Goal: Find specific page/section: Find specific page/section

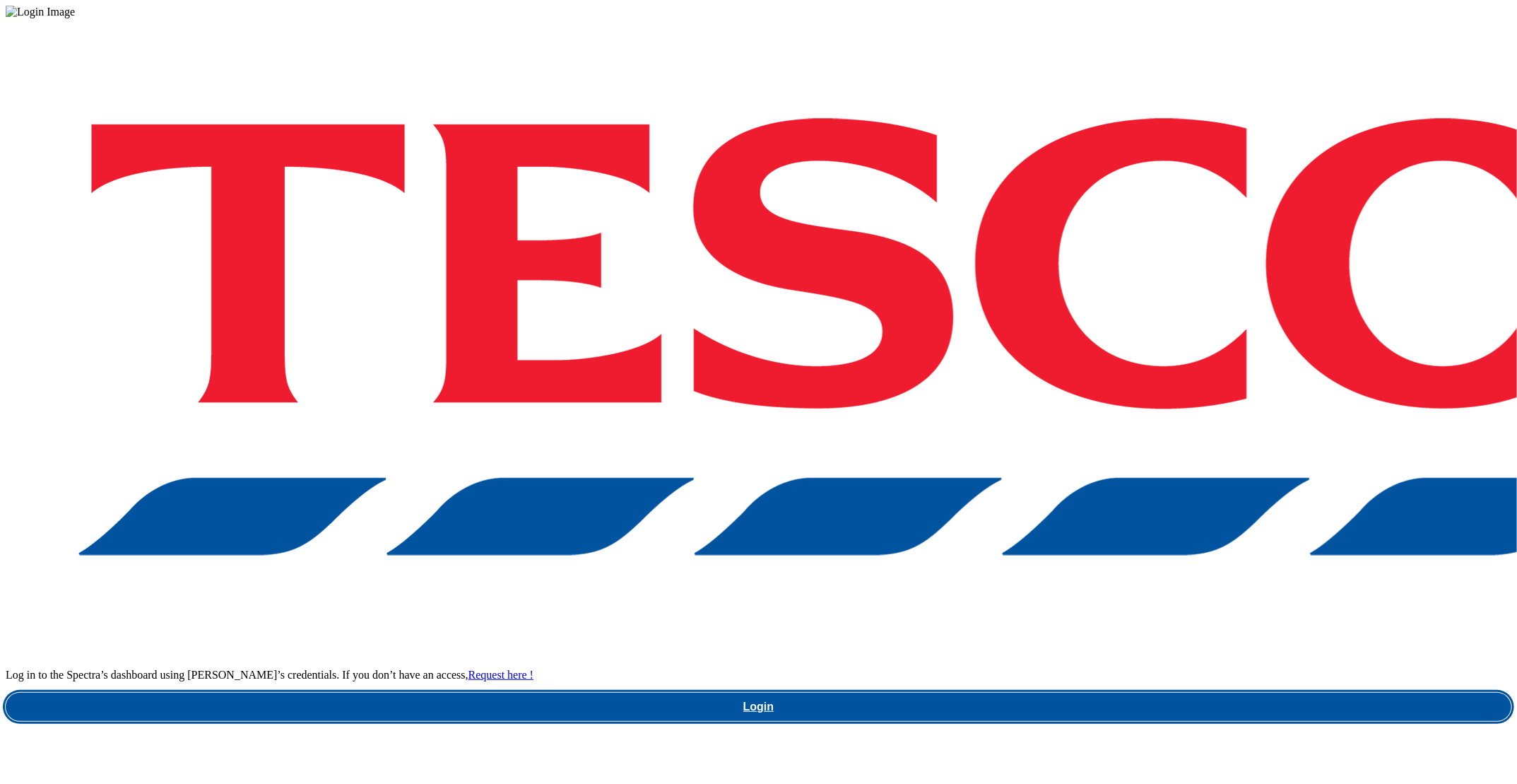
click at [1083, 693] on link "Login" at bounding box center [758, 707] width 1506 height 28
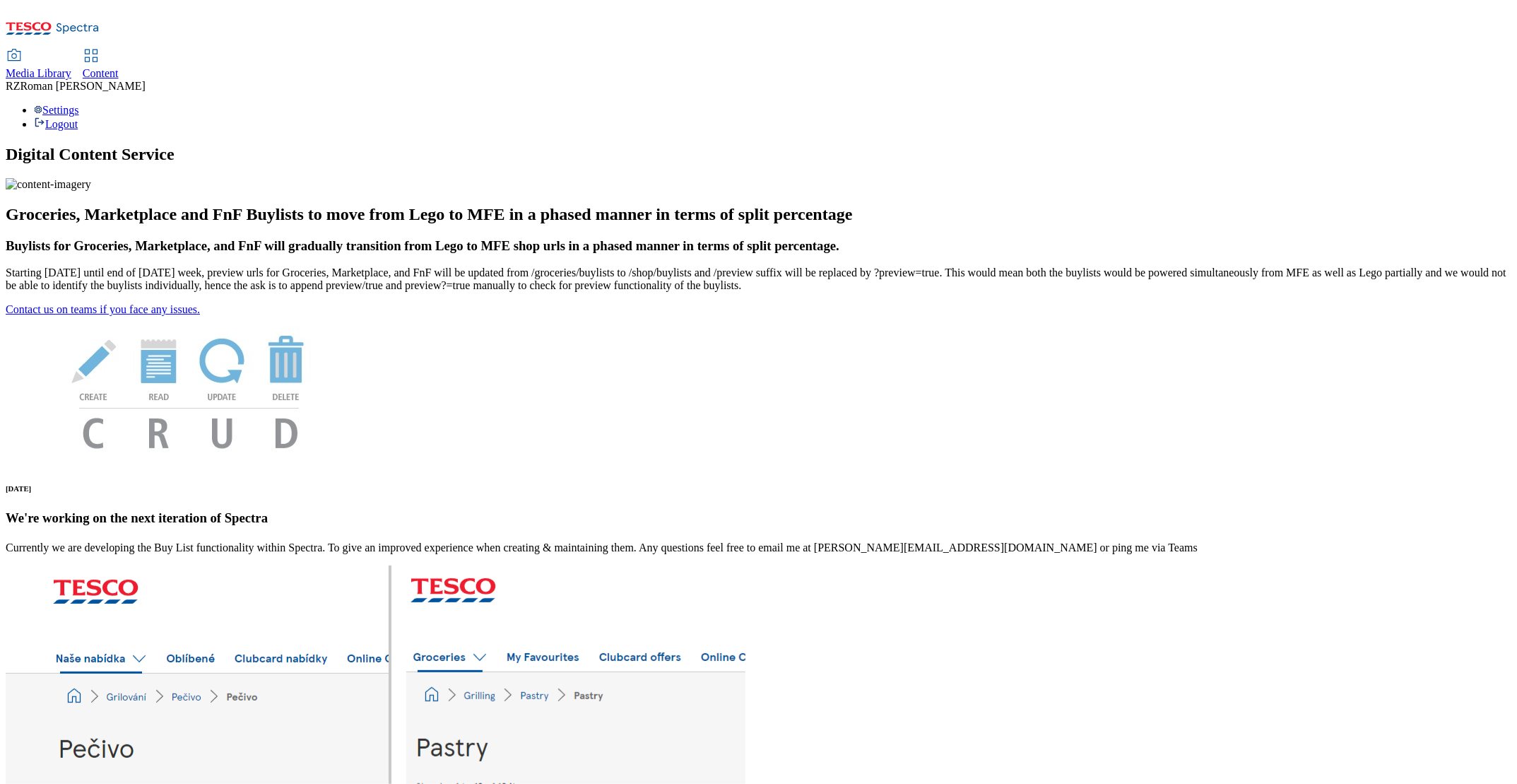
click at [71, 67] on span "Media Library" at bounding box center [38, 73] width 66 height 12
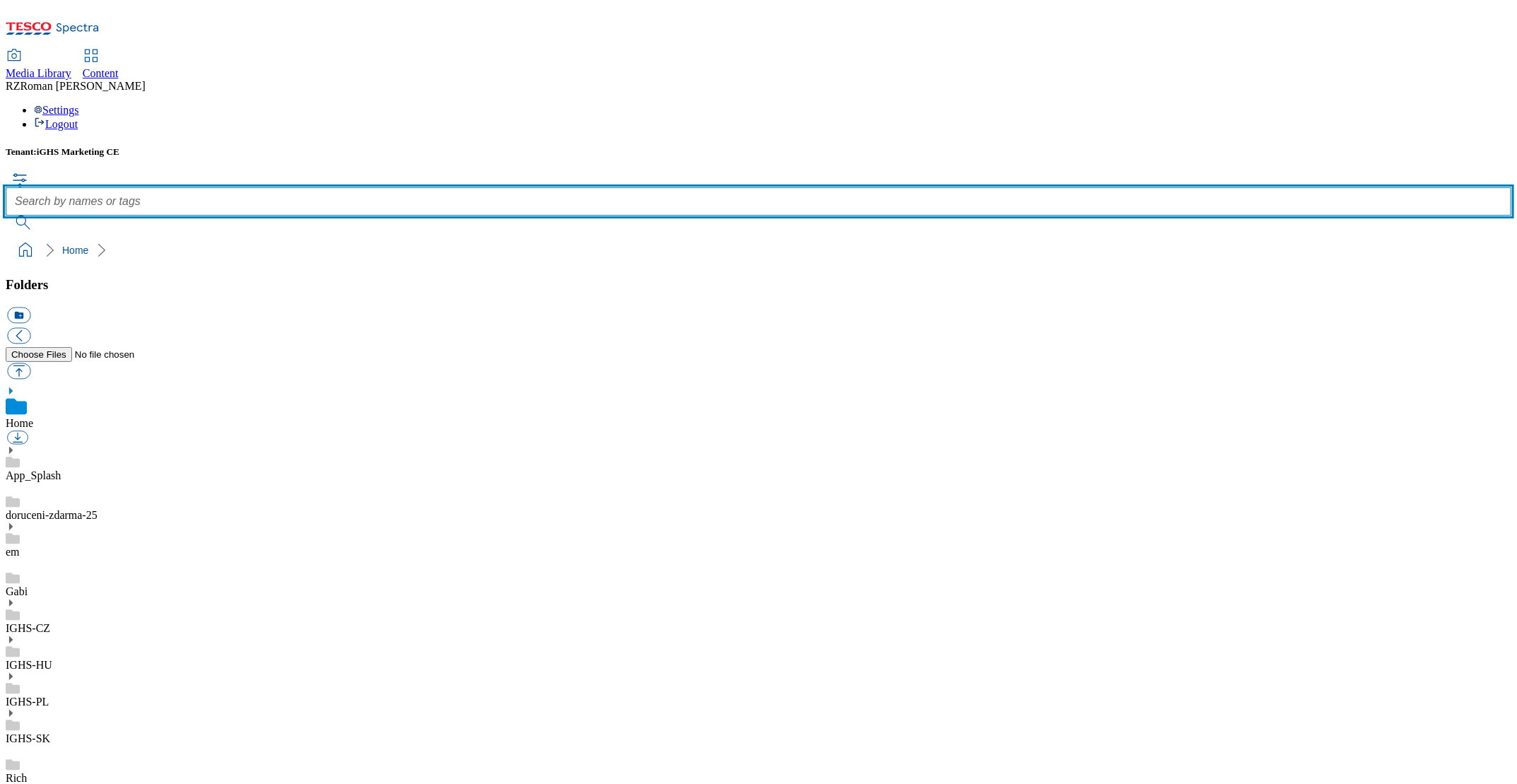
click at [523, 187] on input "text" at bounding box center [758, 201] width 1506 height 28
type input "bakery"
click at [5, 215] on button "submit" at bounding box center [24, 222] width 37 height 14
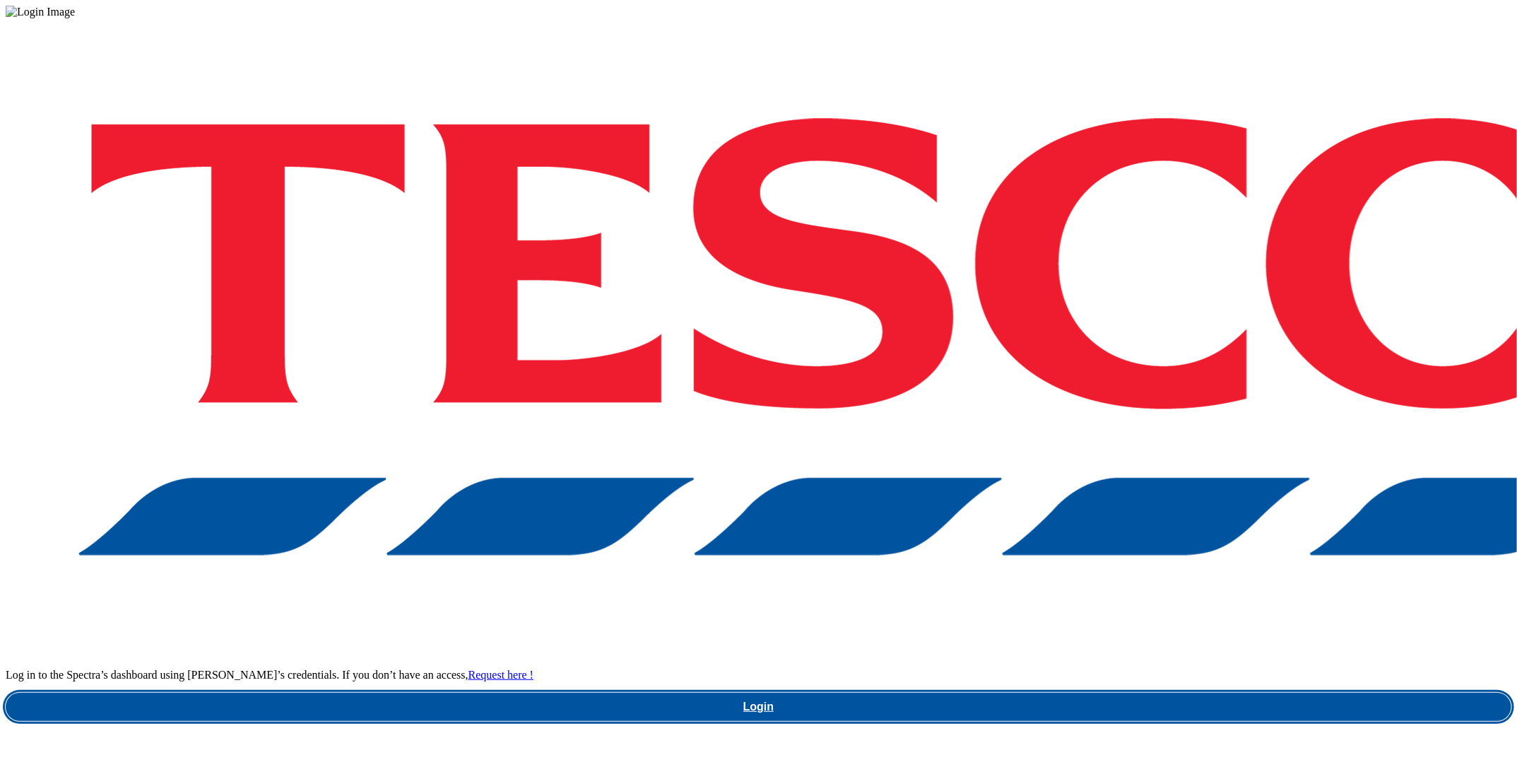
click at [1070, 693] on link "Login" at bounding box center [758, 707] width 1506 height 28
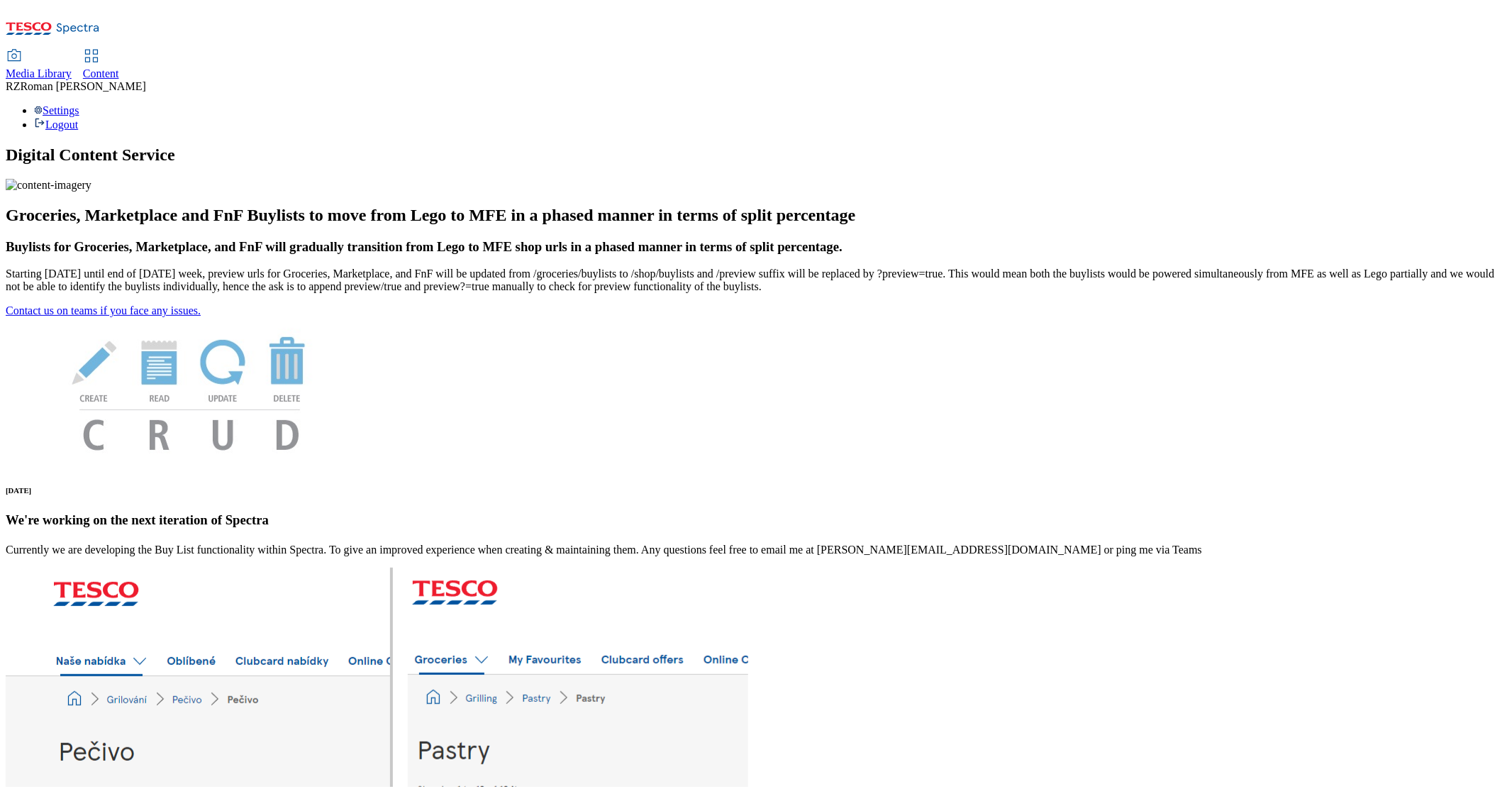
click at [71, 67] on span "Media Library" at bounding box center [38, 73] width 66 height 12
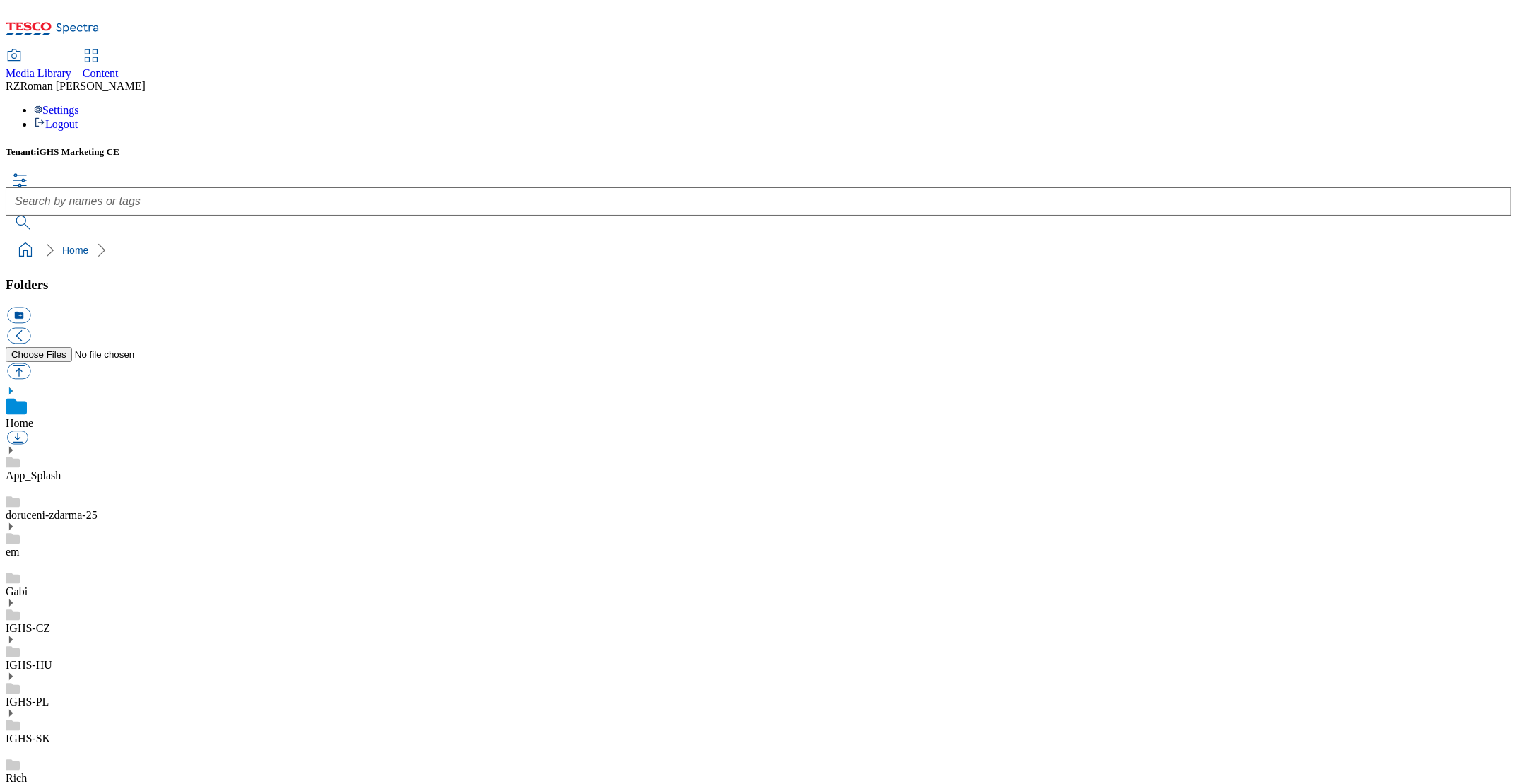
click at [50, 732] on link "IGHS-SK" at bounding box center [27, 738] width 45 height 12
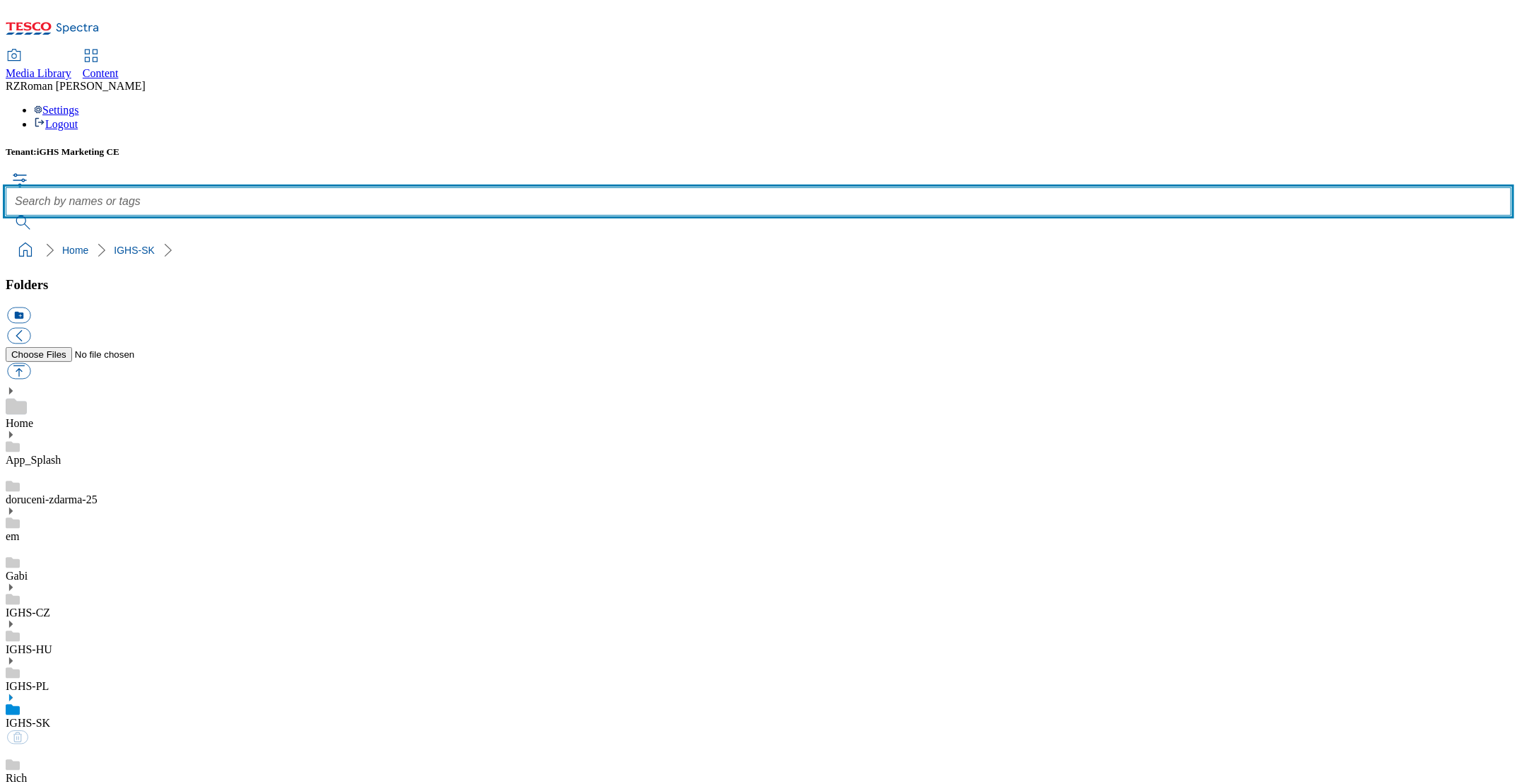
click at [572, 187] on input "text" at bounding box center [758, 201] width 1506 height 28
type input "pekaren"
click at [5, 215] on button "submit" at bounding box center [24, 222] width 37 height 14
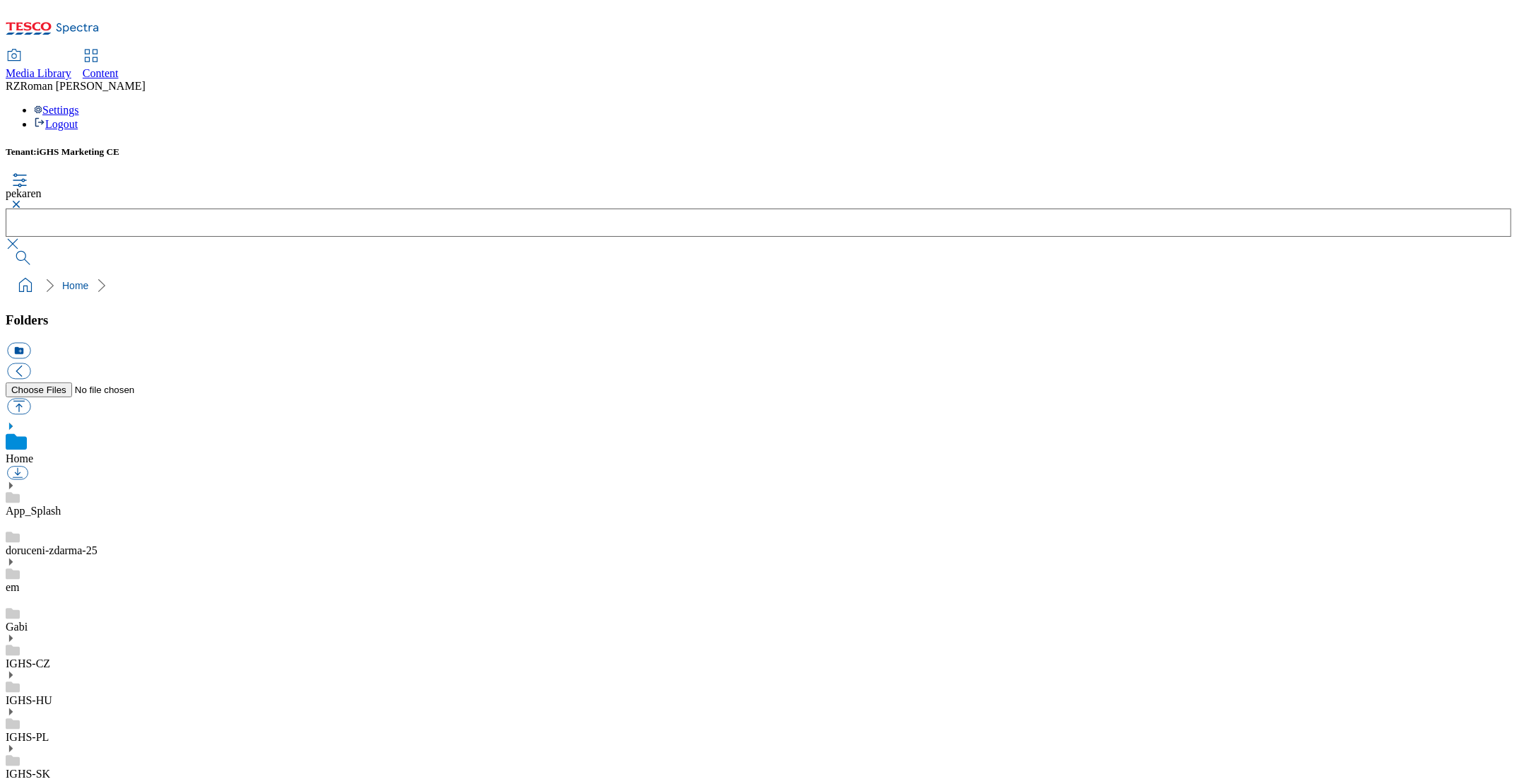
click at [23, 200] on button "button" at bounding box center [13, 205] width 17 height 9
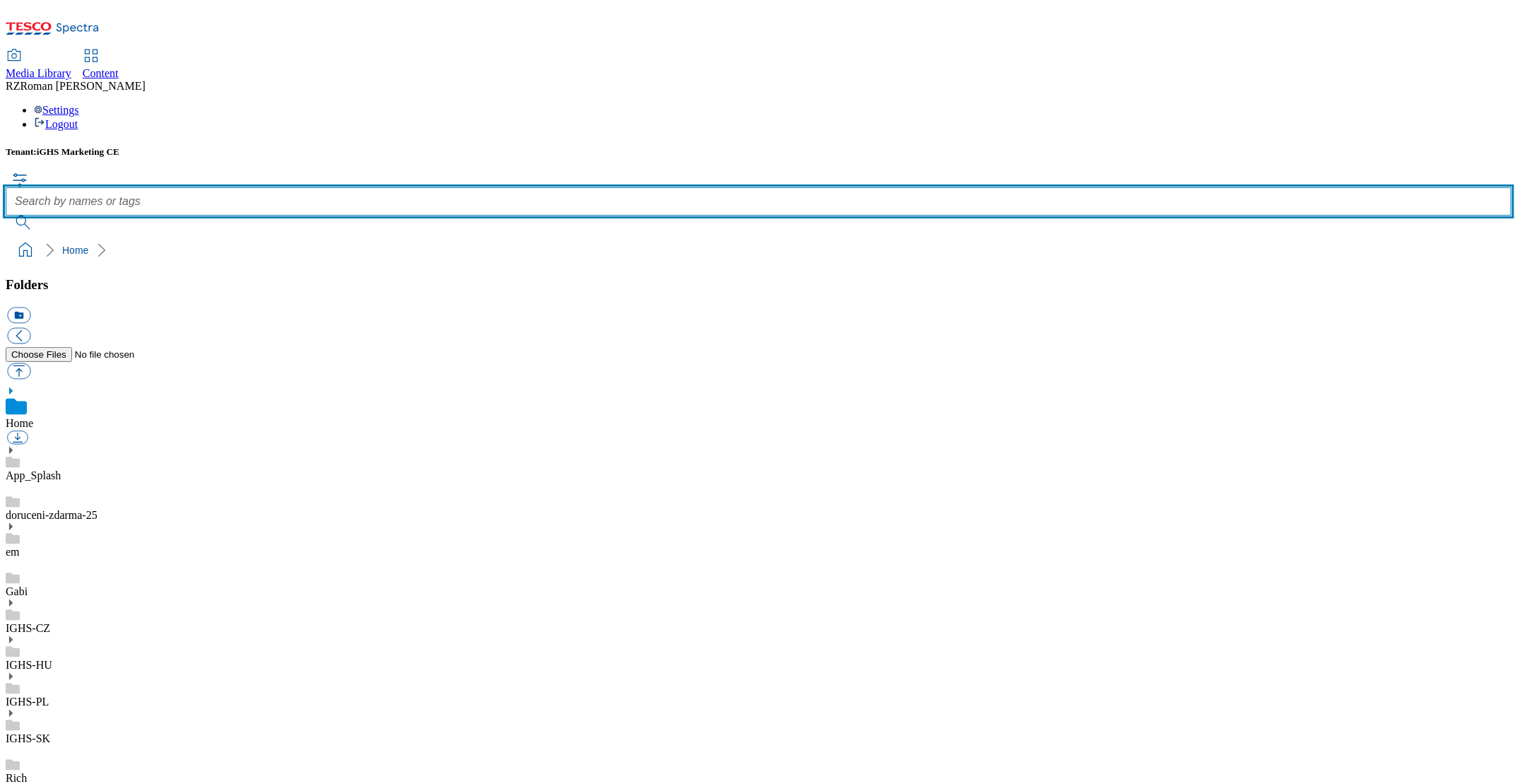
click at [563, 187] on input "text" at bounding box center [758, 201] width 1506 height 28
type input "bakery"
click at [5, 215] on button "submit" at bounding box center [24, 222] width 37 height 14
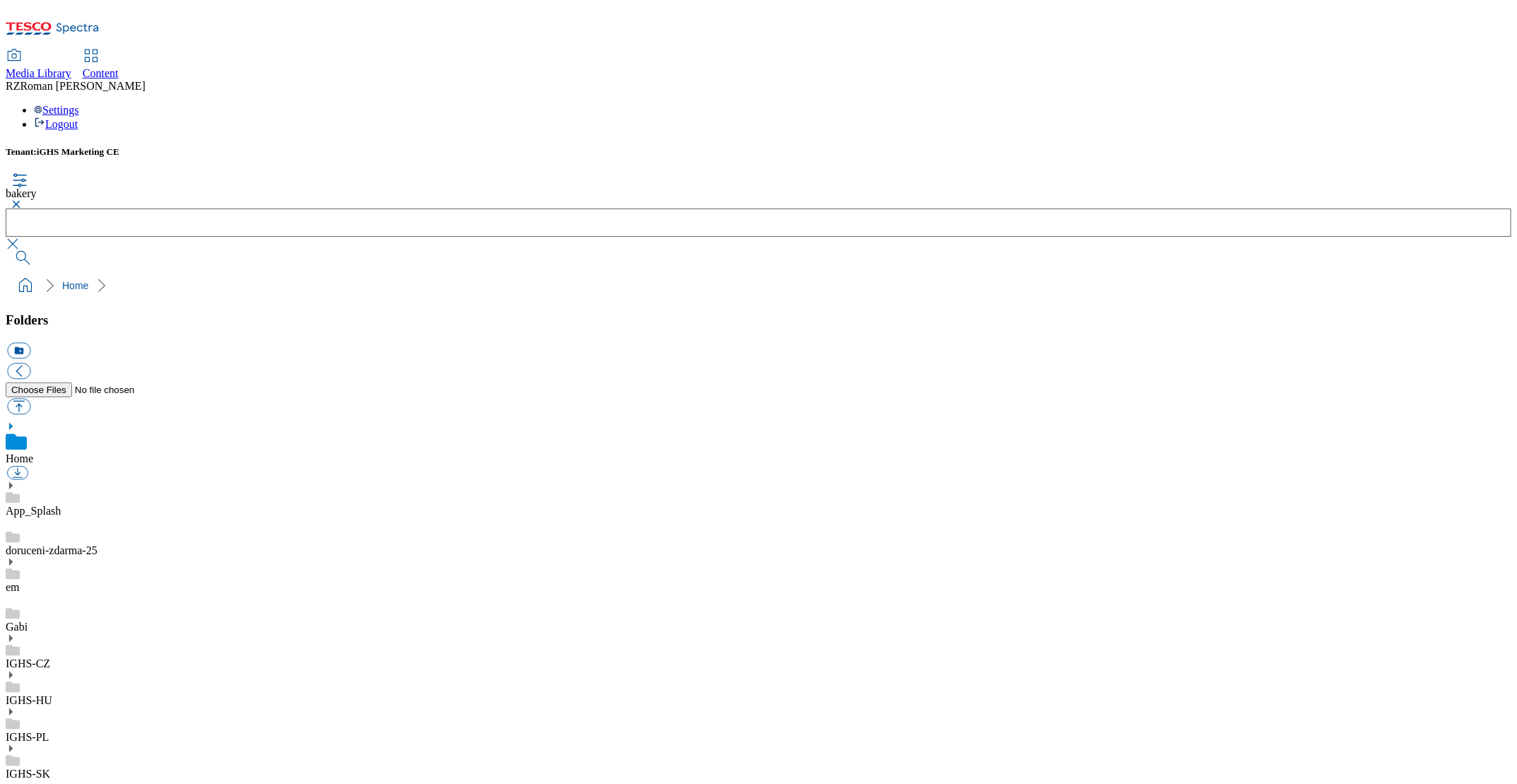
click at [50, 767] on link "IGHS-SK" at bounding box center [27, 773] width 45 height 12
